Goal: Task Accomplishment & Management: Manage account settings

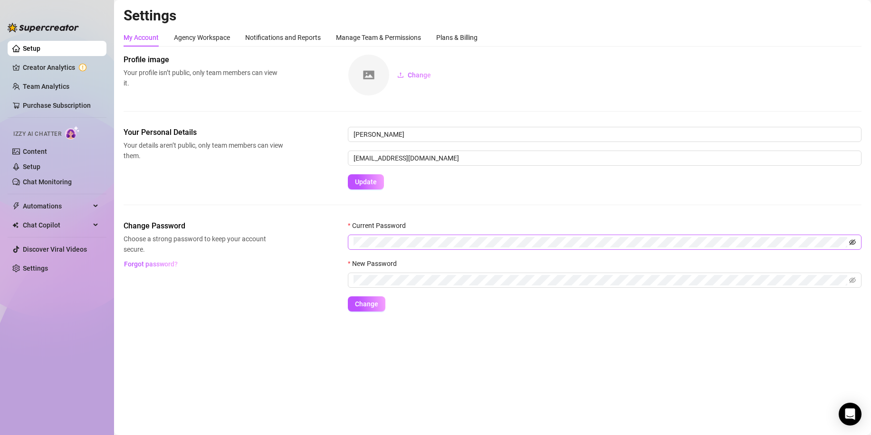
click at [850, 243] on icon "eye-invisible" at bounding box center [853, 242] width 7 height 7
click at [156, 266] on span "Forgot password?" at bounding box center [151, 265] width 54 height 8
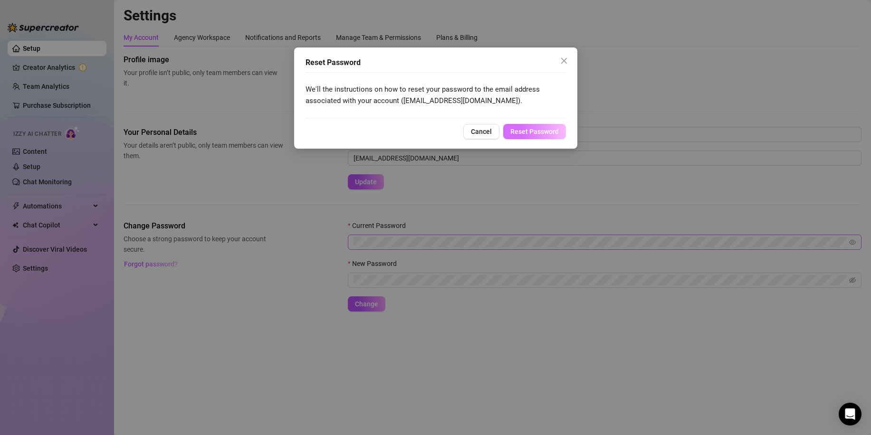
click at [529, 129] on span "Reset Password" at bounding box center [535, 132] width 48 height 8
